Goal: Transaction & Acquisition: Purchase product/service

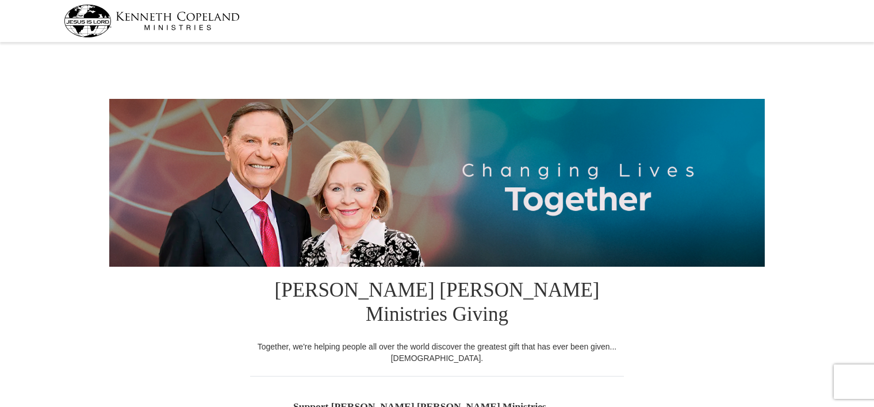
select select "FL"
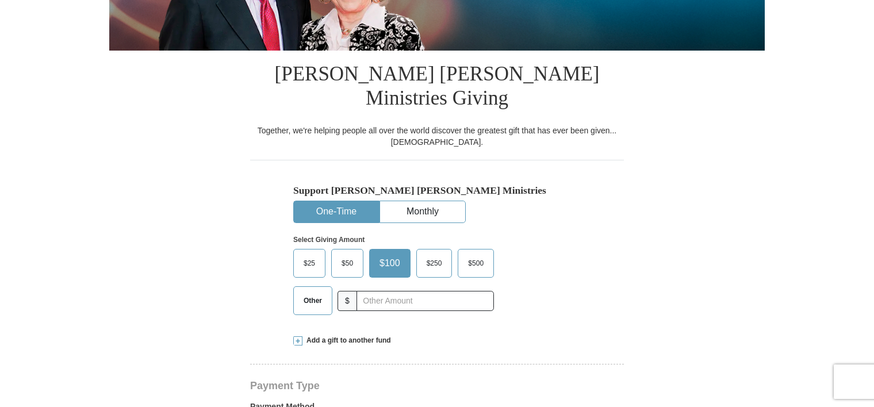
scroll to position [288, 0]
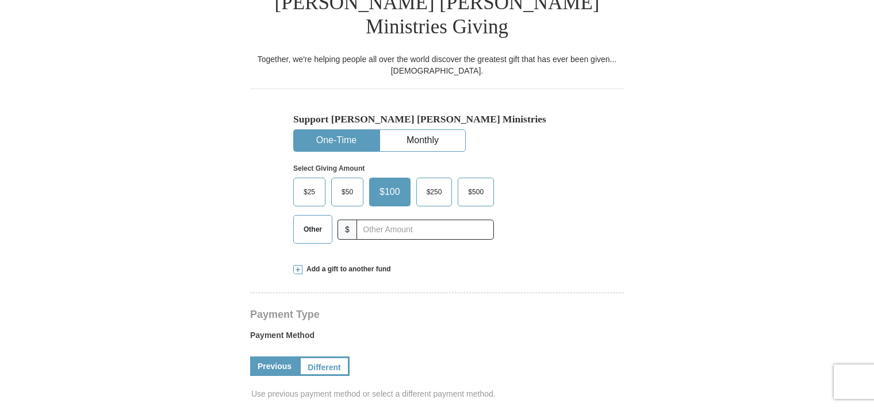
click at [322, 221] on span "Other" at bounding box center [313, 229] width 30 height 17
click at [0, 0] on input "Other" at bounding box center [0, 0] width 0 height 0
click at [306, 265] on span "Add a gift to another fund" at bounding box center [346, 270] width 89 height 10
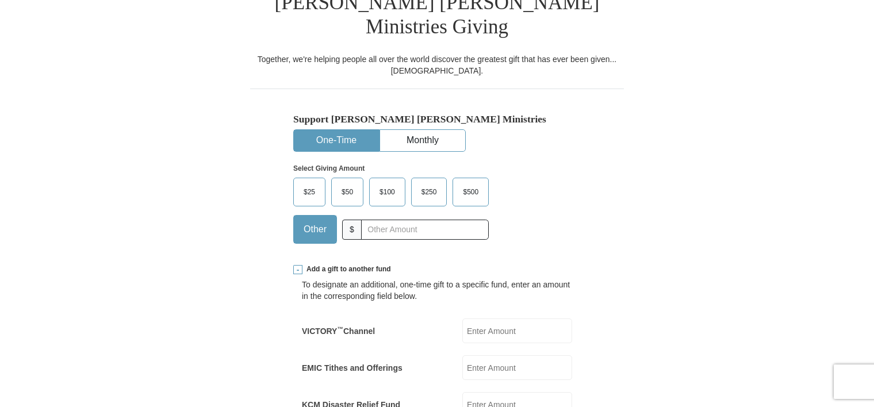
scroll to position [403, 0]
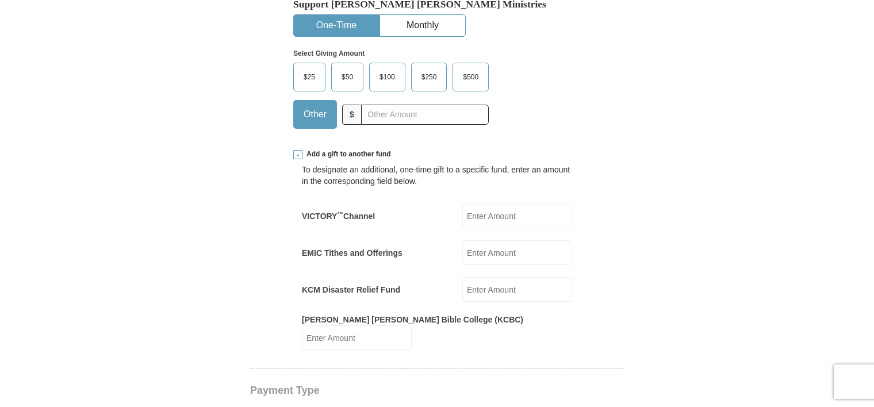
click at [501, 240] on input "EMIC Tithes and Offerings" at bounding box center [517, 252] width 110 height 25
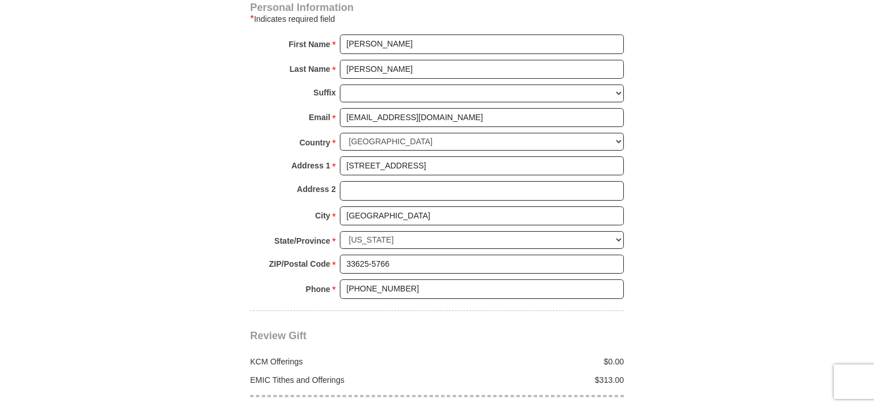
scroll to position [1093, 0]
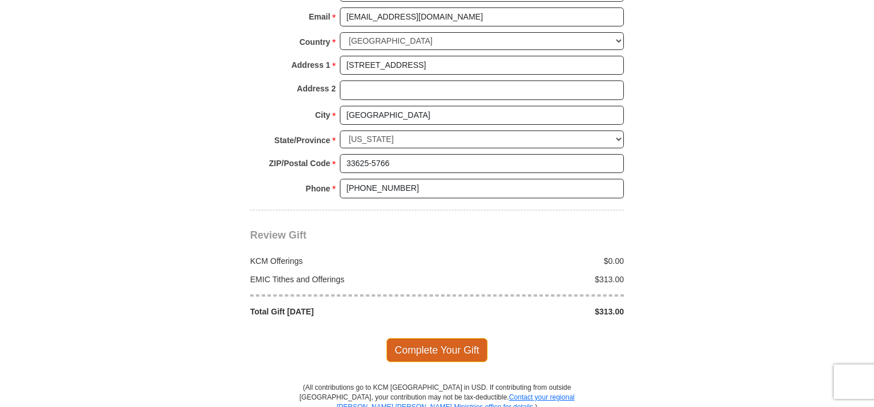
type input "313.00"
click at [439, 338] on span "Complete Your Gift" at bounding box center [437, 350] width 102 height 24
